Goal: Information Seeking & Learning: Find specific fact

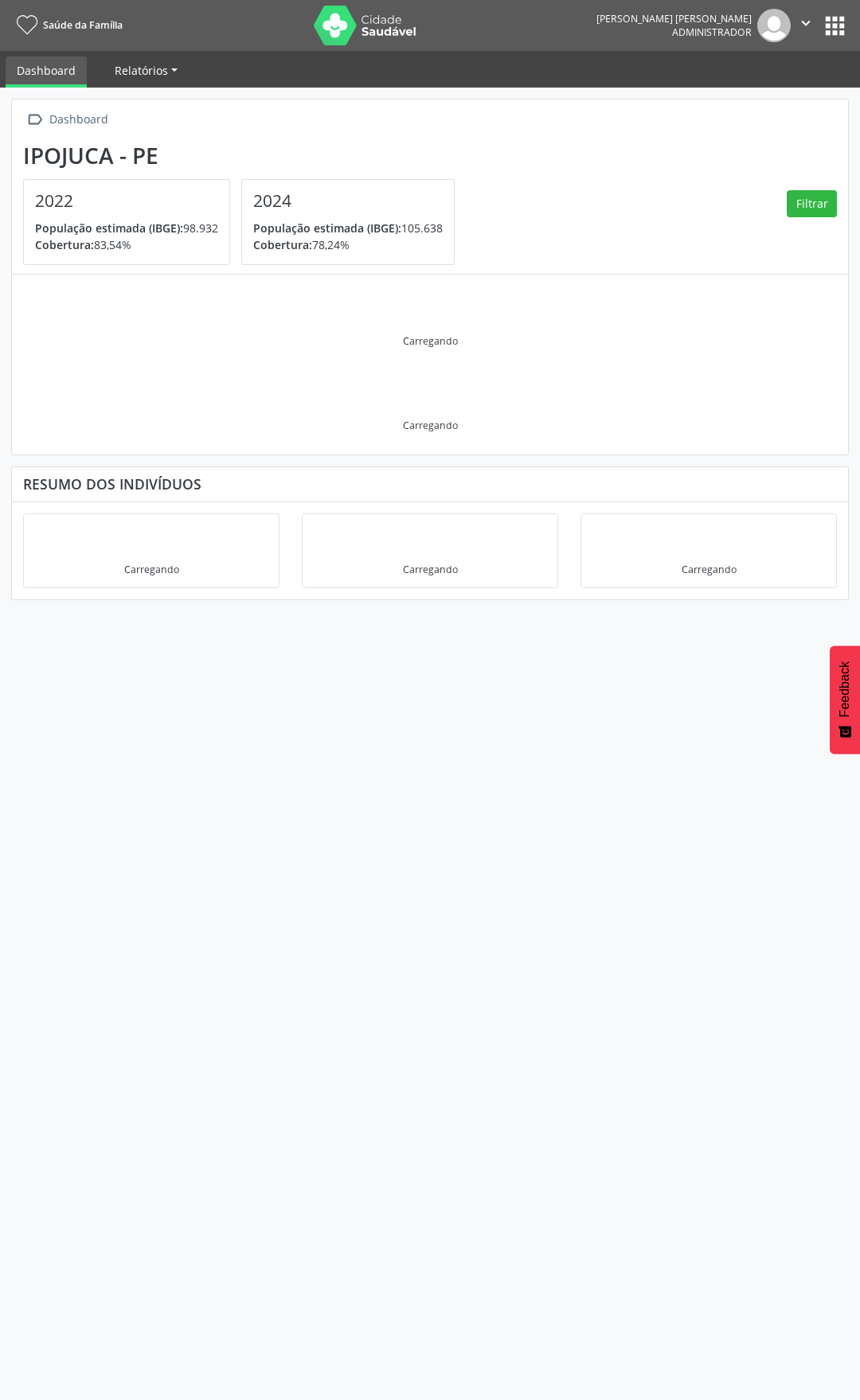
click at [144, 70] on span "Relatórios" at bounding box center [142, 70] width 54 height 15
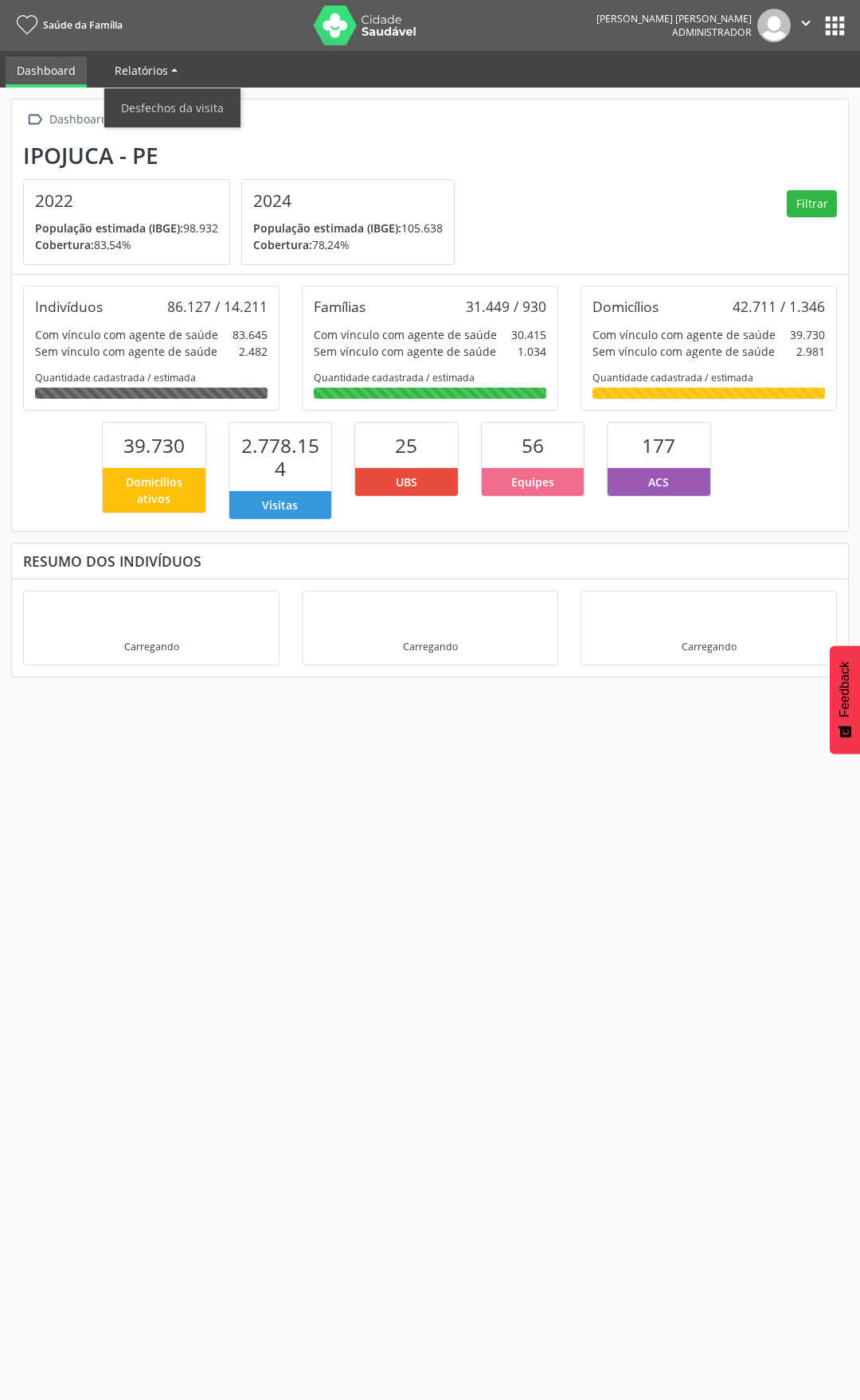
click at [144, 70] on span "Relatórios" at bounding box center [142, 70] width 54 height 15
click at [835, 22] on button "apps" at bounding box center [835, 26] width 28 height 28
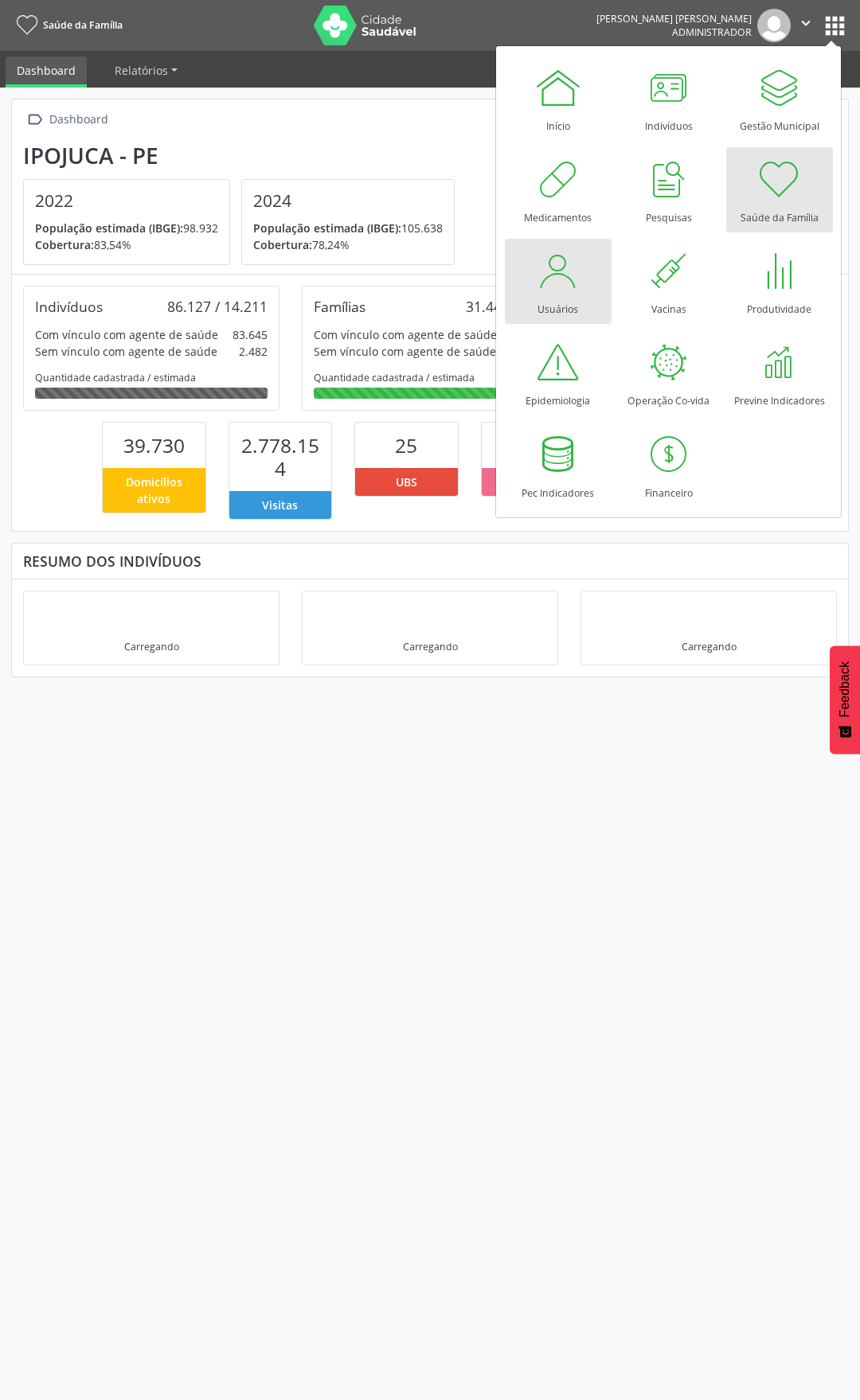
click at [547, 257] on div at bounding box center [558, 271] width 48 height 48
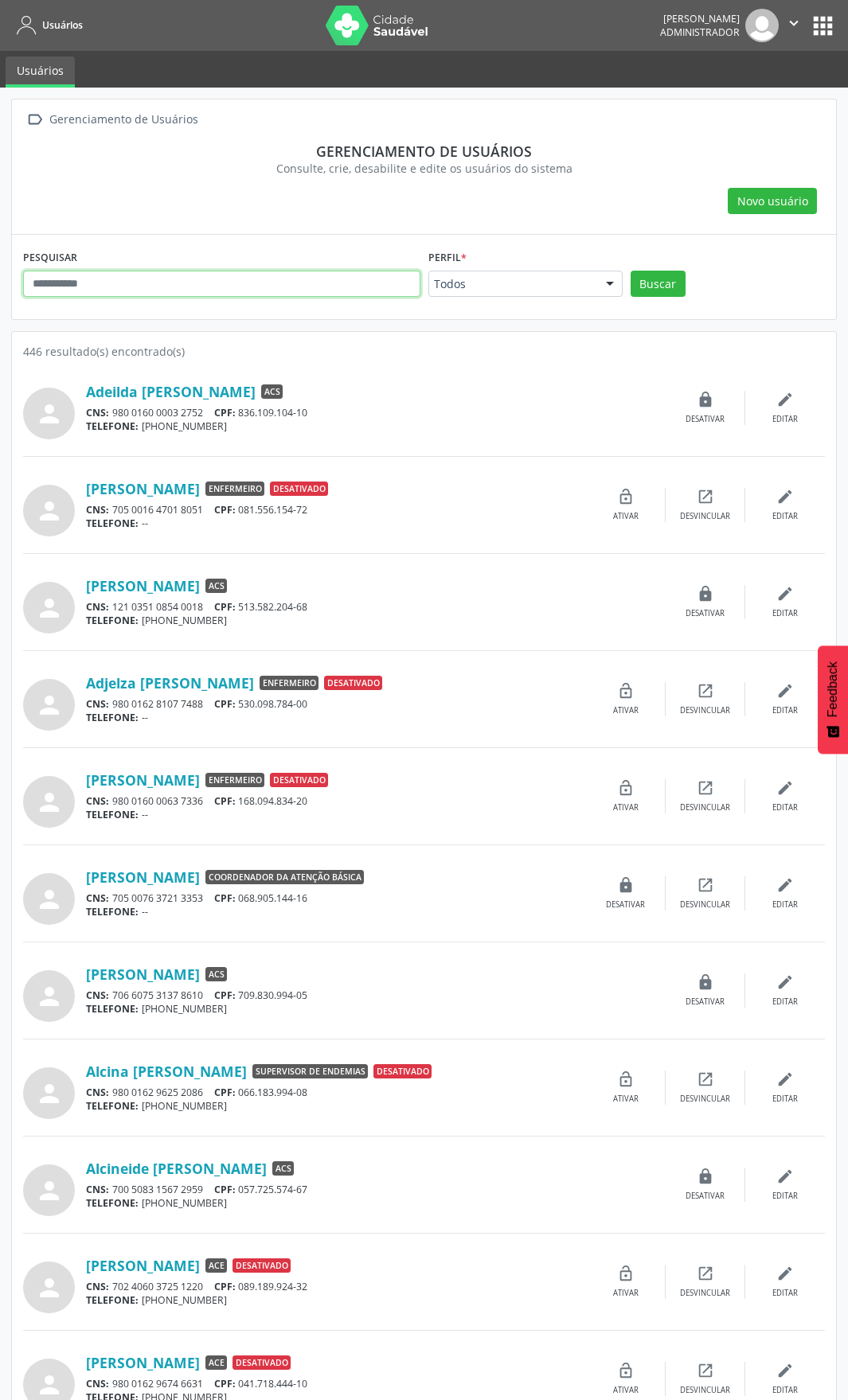
click at [211, 276] on input "text" at bounding box center [221, 284] width 398 height 27
click at [630, 271] on button "Buscar" at bounding box center [657, 284] width 55 height 27
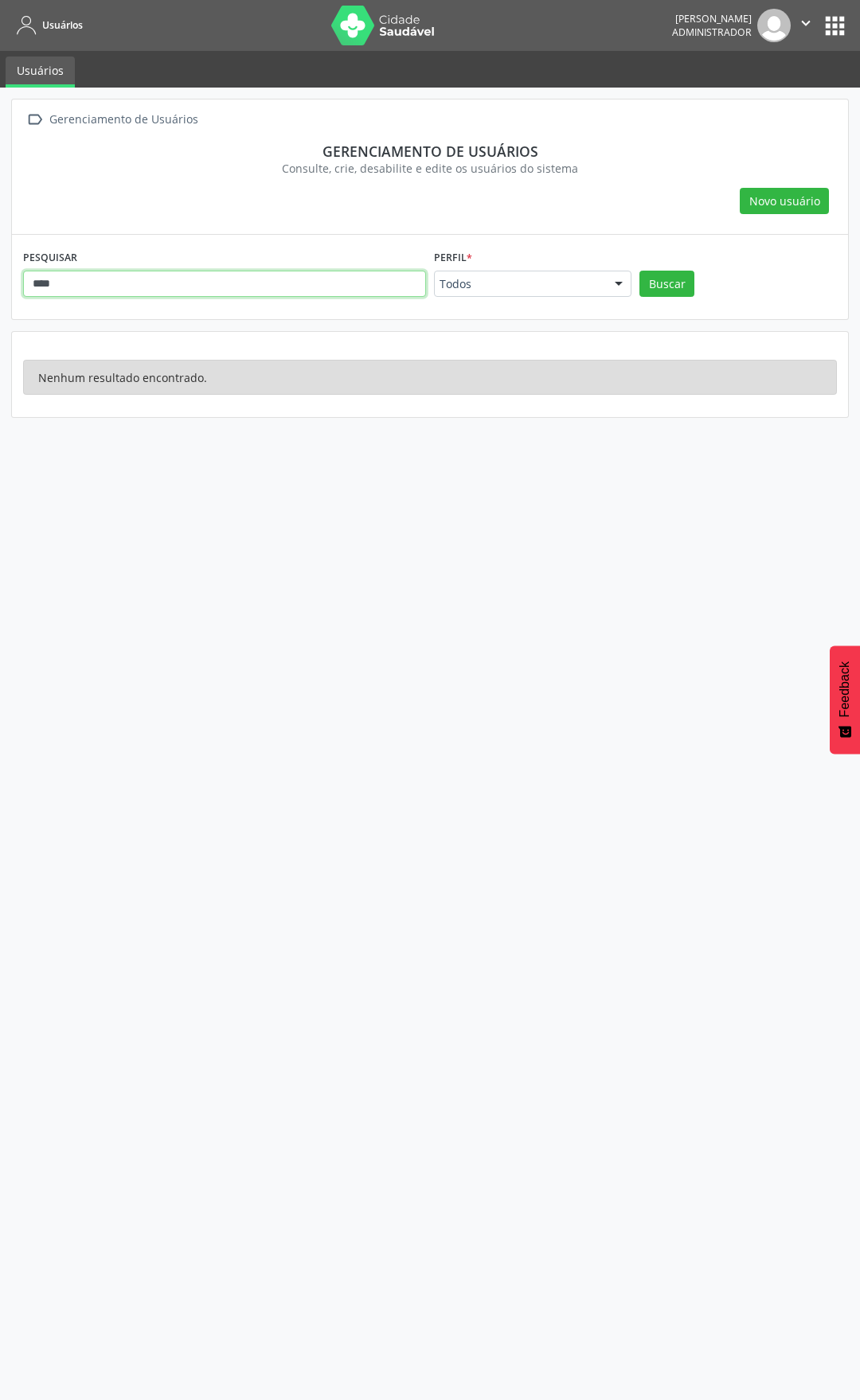
click at [82, 285] on input "****" at bounding box center [224, 284] width 403 height 27
type input "*"
click at [853, 26] on nav "Usuários Everaldo de Araújo Silva Administrador  Configurações Sair apps" at bounding box center [430, 25] width 860 height 51
click at [847, 24] on button "apps" at bounding box center [835, 26] width 28 height 28
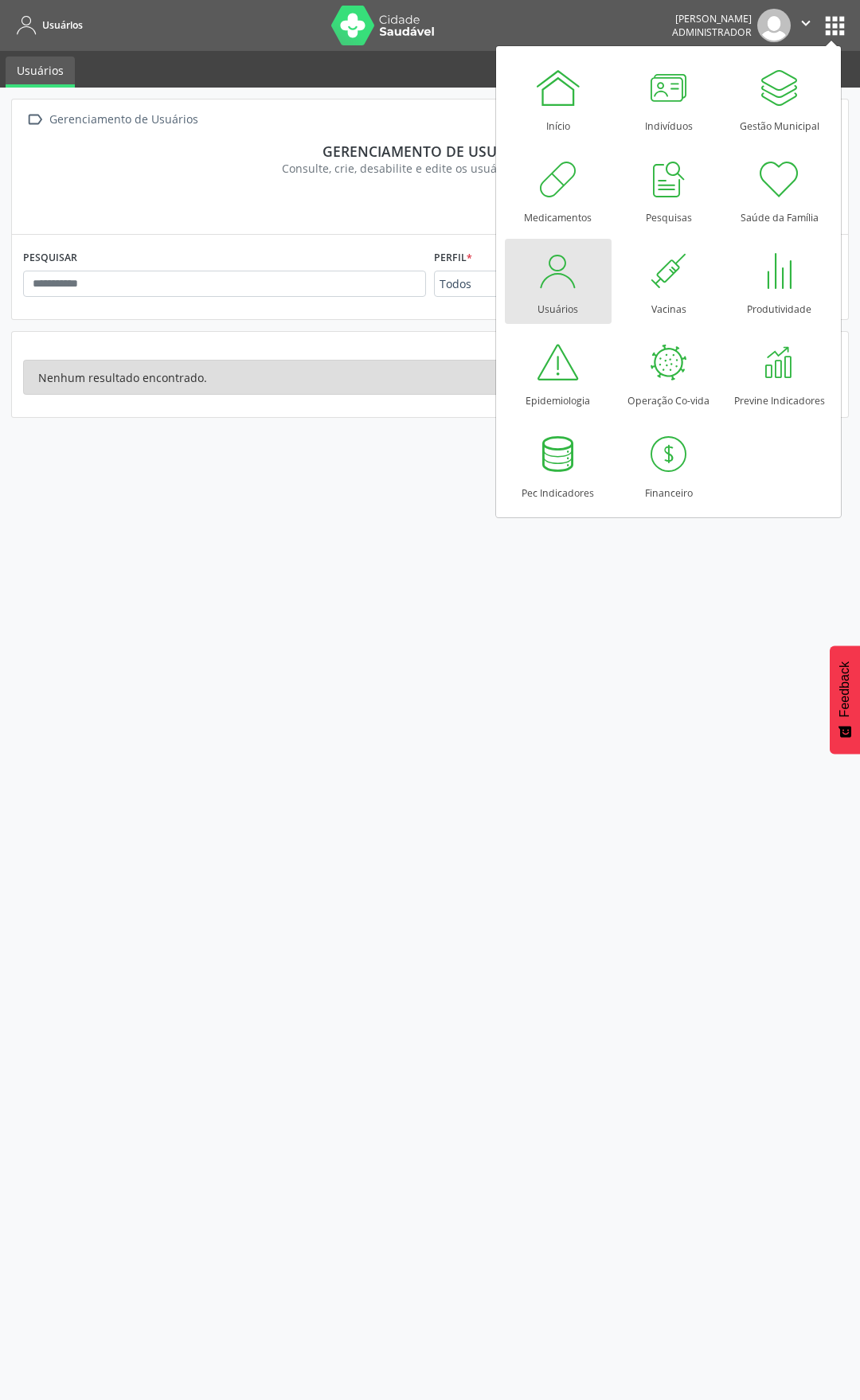
click at [515, 301] on link "Usuários" at bounding box center [558, 282] width 107 height 85
click at [258, 285] on input "text" at bounding box center [224, 284] width 403 height 27
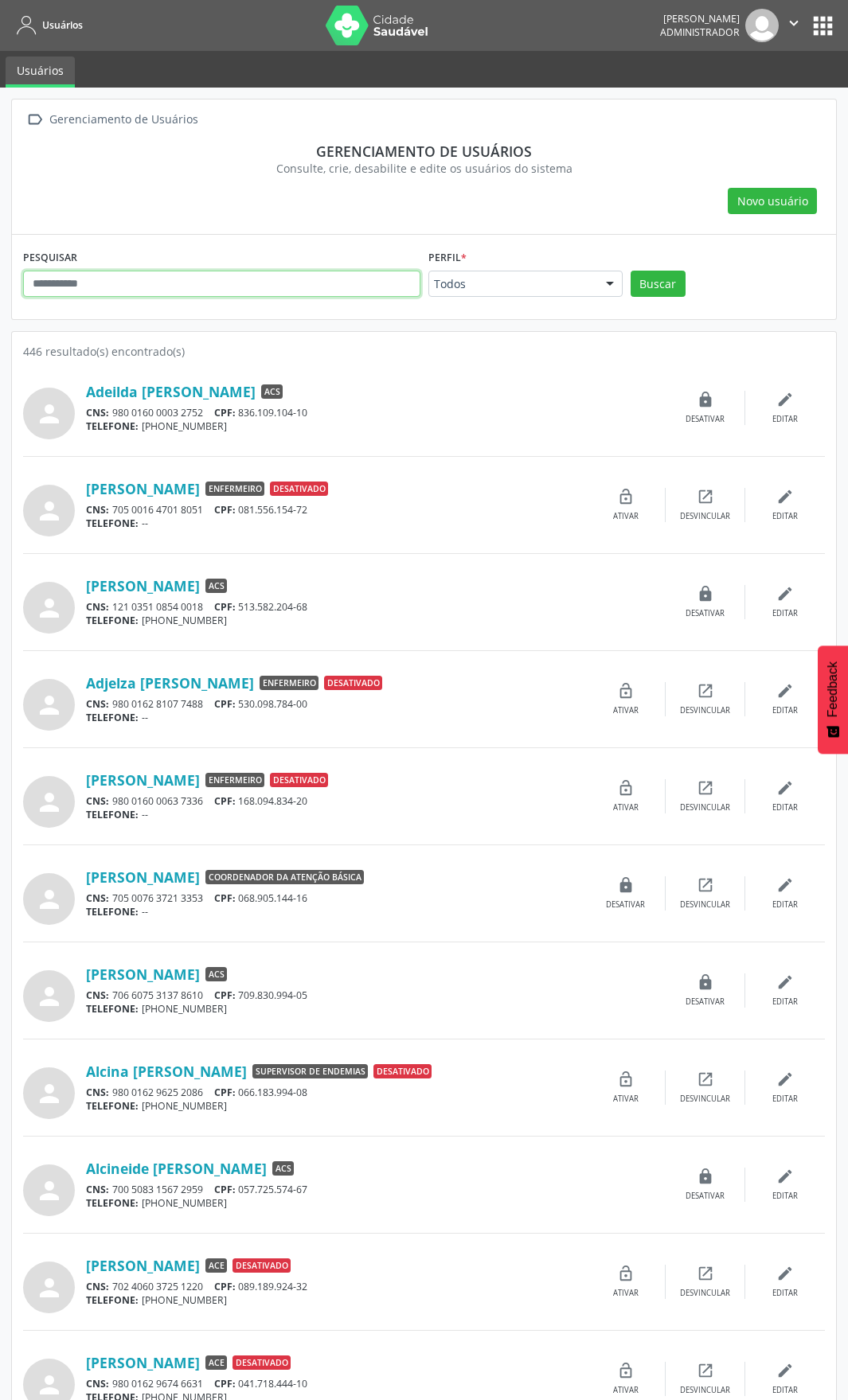
click at [258, 285] on input "text" at bounding box center [221, 284] width 398 height 27
click at [630, 271] on button "Buscar" at bounding box center [657, 284] width 55 height 27
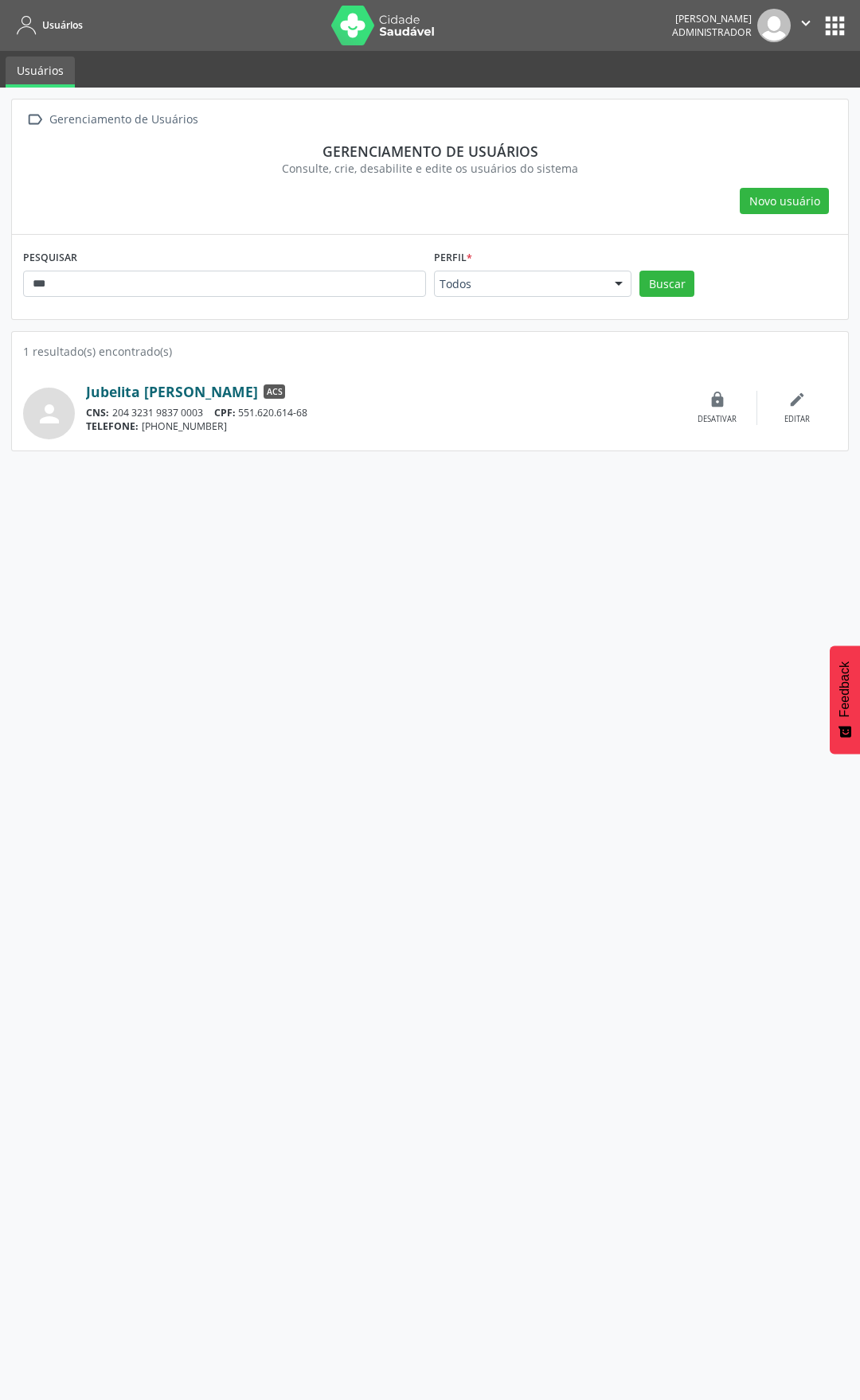
click at [186, 392] on link "Jubelita Maria da Silva" at bounding box center [172, 391] width 172 height 18
drag, startPoint x: 112, startPoint y: 290, endPoint x: -16, endPoint y: 289, distance: 128.0
click at [0, 289] on html "Usuários Everaldo de Araújo Silva Administrador  Configurações Sair apps Usuár…" at bounding box center [430, 700] width 860 height 1400
click at [639, 271] on button "Buscar" at bounding box center [666, 284] width 55 height 27
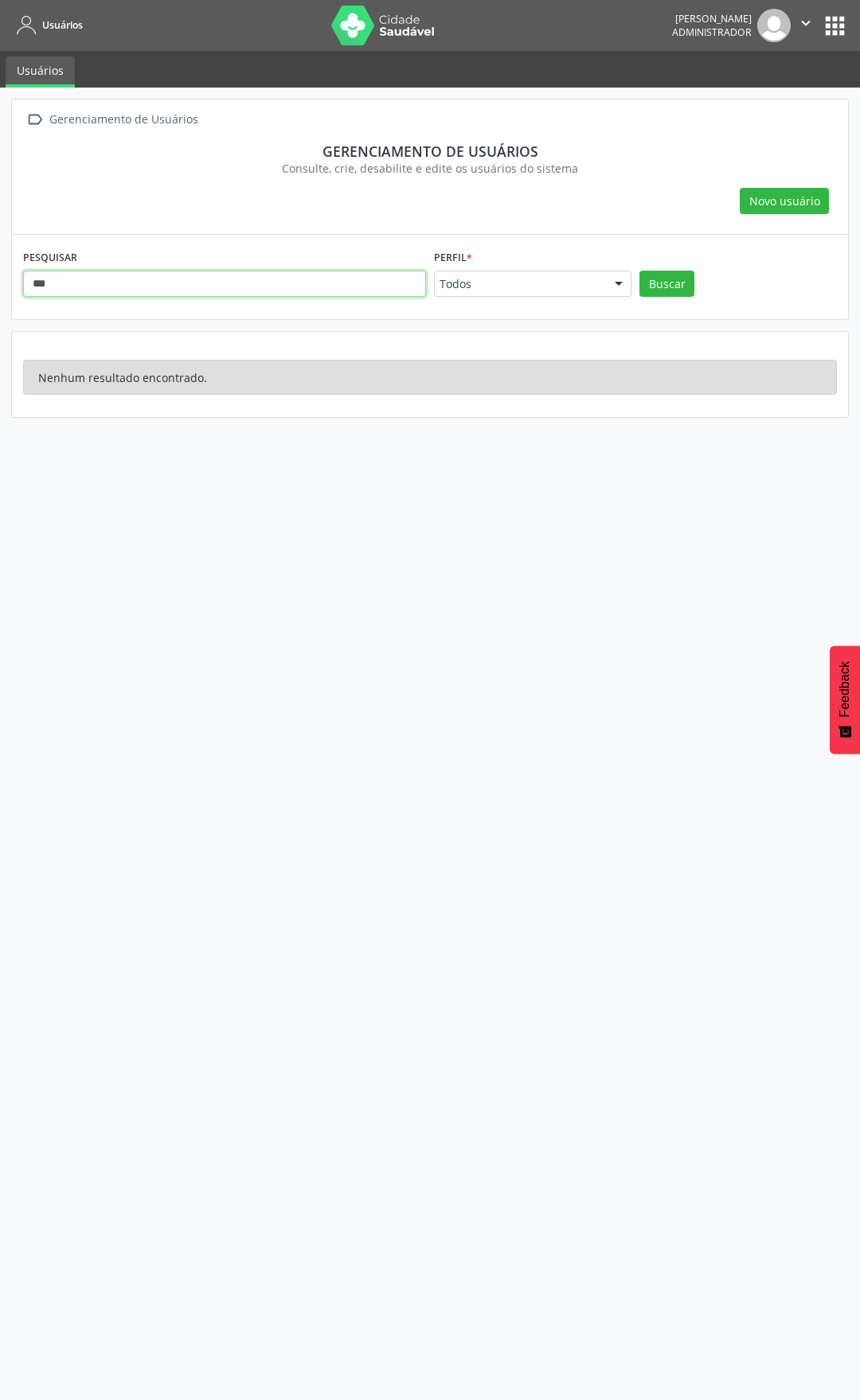
click at [37, 282] on input "***" at bounding box center [224, 284] width 403 height 27
click at [38, 282] on input "***" at bounding box center [224, 284] width 403 height 27
type input "***"
click at [639, 271] on button "Buscar" at bounding box center [666, 284] width 55 height 27
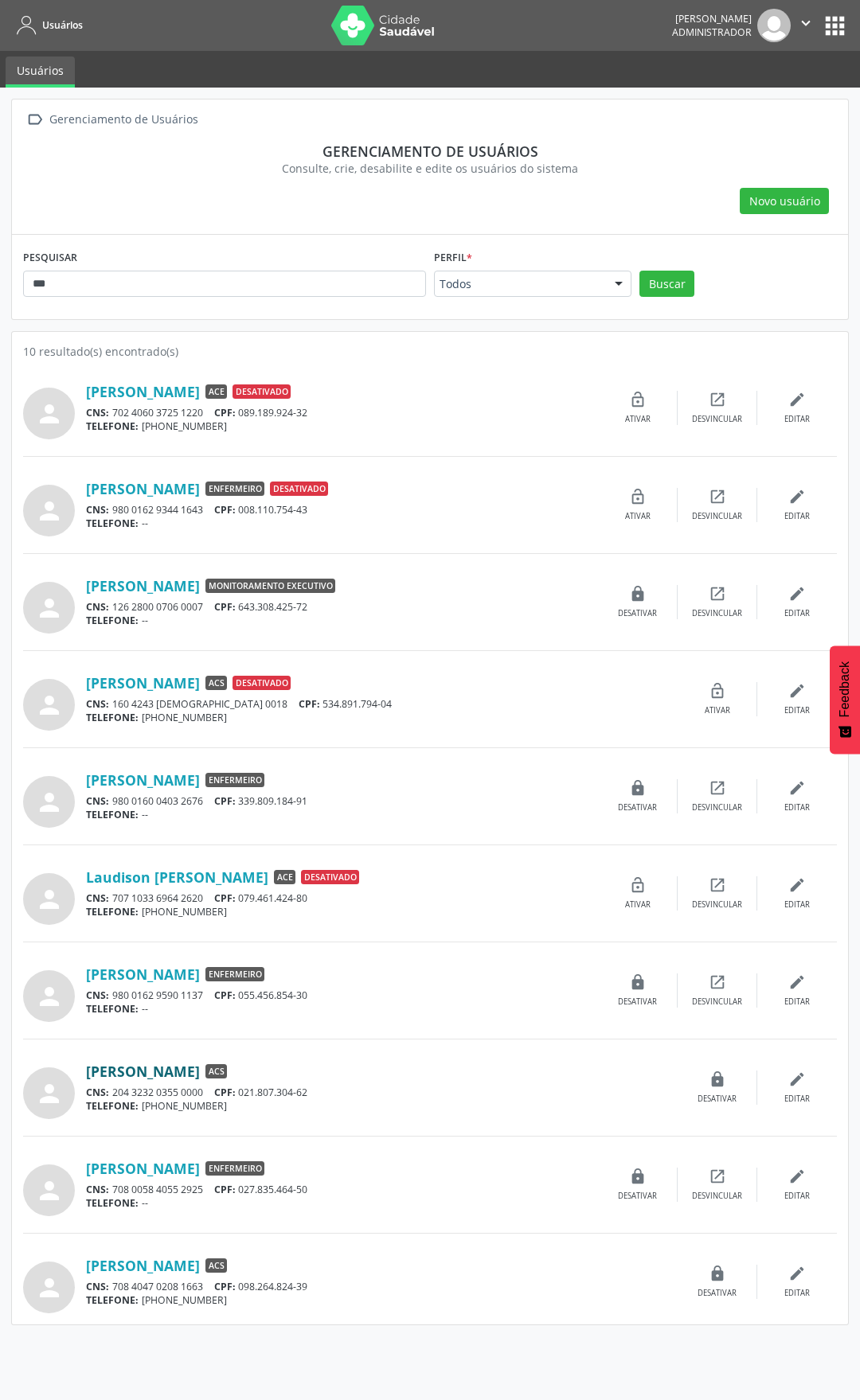
click at [157, 1074] on link "Laurinete Cavalcante Pereira" at bounding box center [143, 1071] width 114 height 18
click at [165, 1075] on link "Laurinete Cavalcante Pereira" at bounding box center [143, 1071] width 114 height 18
